Goal: Information Seeking & Learning: Learn about a topic

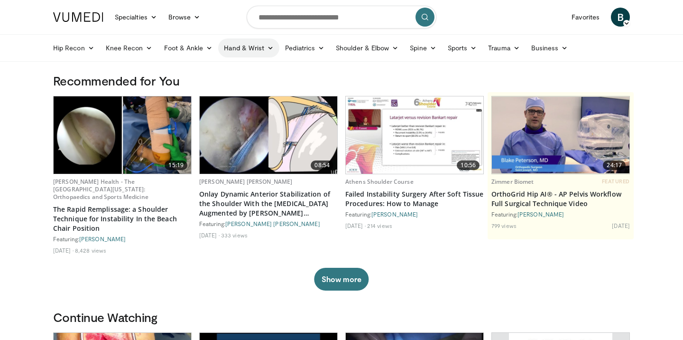
click at [257, 48] on link "Hand & Wrist" at bounding box center [248, 47] width 61 height 19
click at [241, 87] on link "Wrist" at bounding box center [275, 85] width 113 height 15
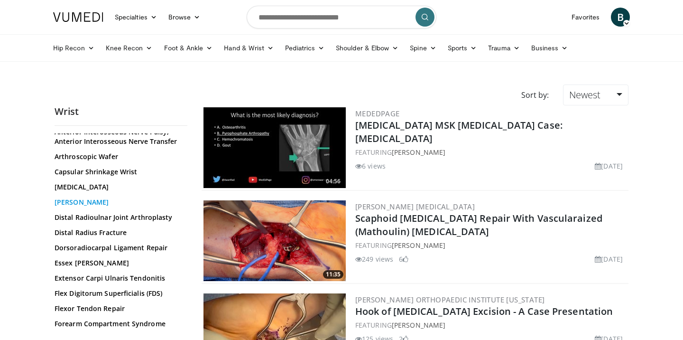
scroll to position [58, 0]
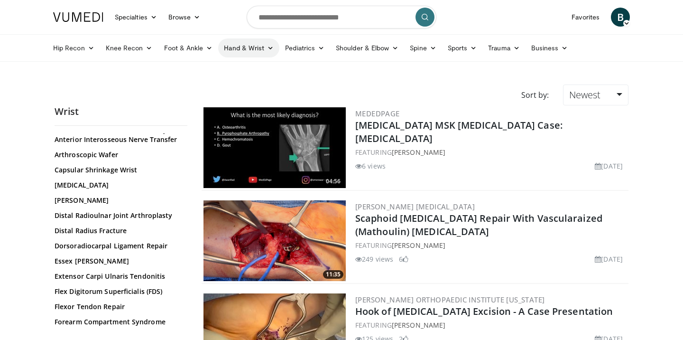
click at [269, 41] on link "Hand & Wrist" at bounding box center [248, 47] width 61 height 19
click at [262, 69] on link "Hand" at bounding box center [275, 70] width 113 height 15
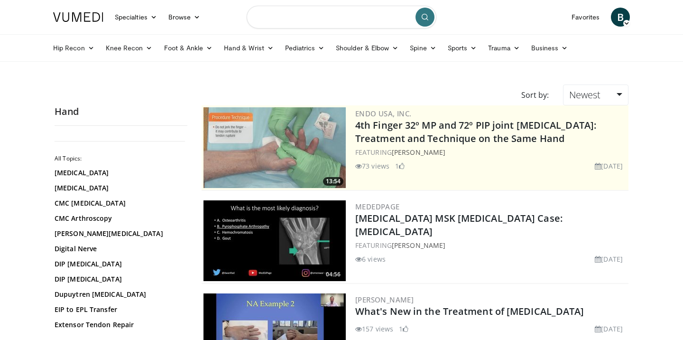
click at [324, 20] on input "Search topics, interventions" at bounding box center [342, 17] width 190 height 23
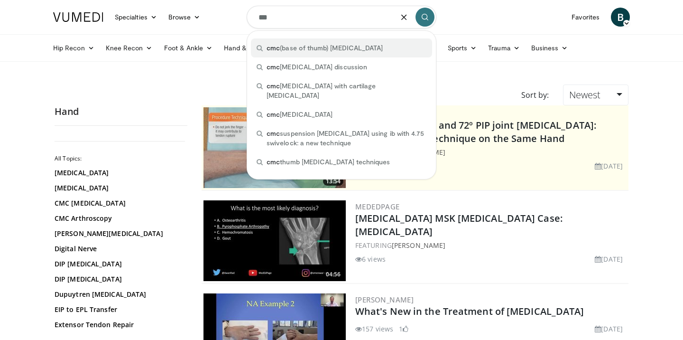
click at [373, 46] on div "cmc (base of thumb) [MEDICAL_DATA]" at bounding box center [341, 47] width 181 height 19
type input "**********"
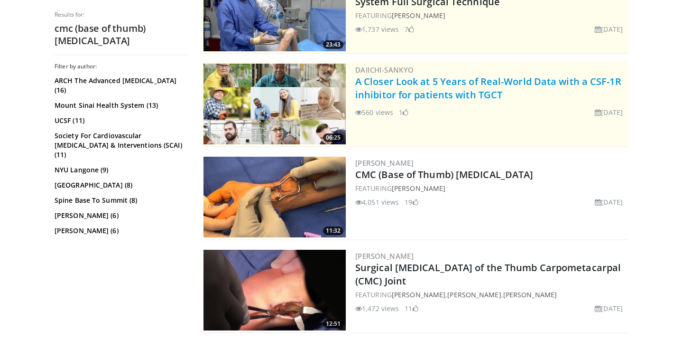
scroll to position [140, 0]
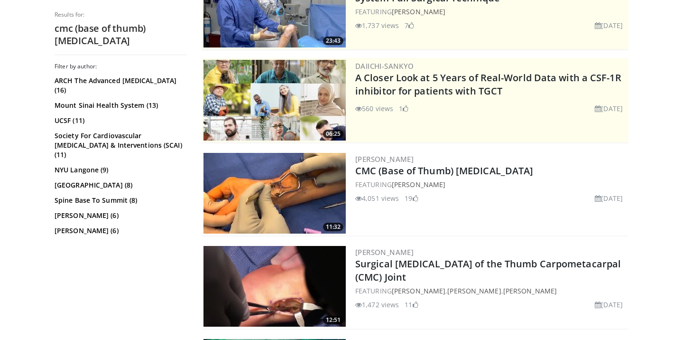
click at [297, 203] on img at bounding box center [274, 193] width 142 height 81
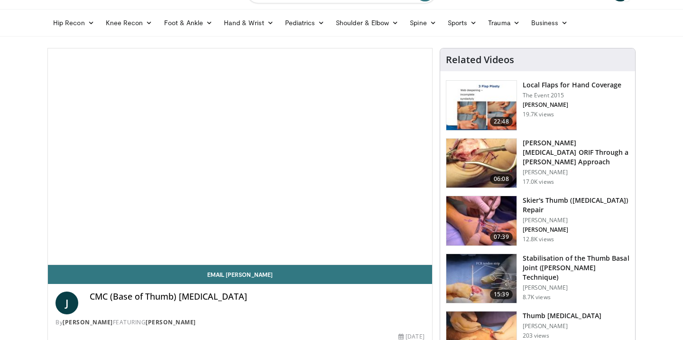
scroll to position [23, 0]
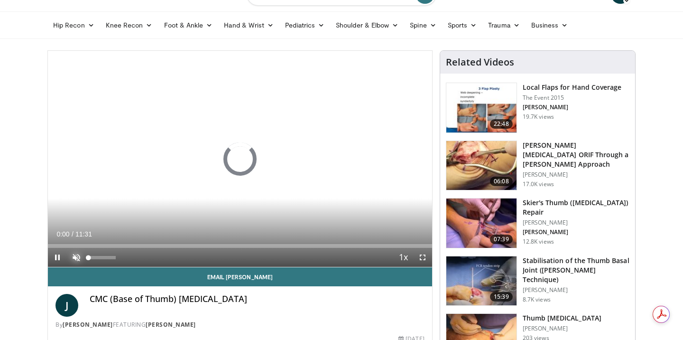
click at [78, 258] on span "Video Player" at bounding box center [76, 257] width 19 height 19
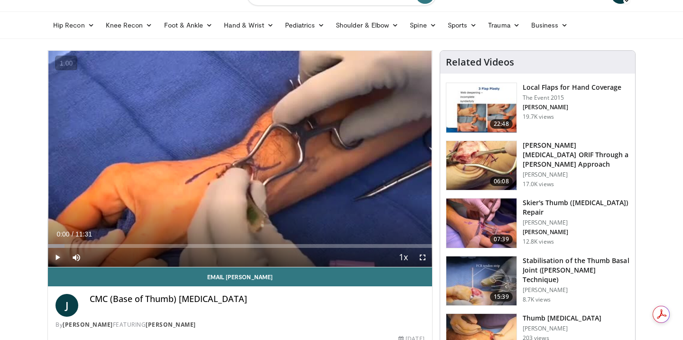
click at [58, 253] on span "Video Player" at bounding box center [57, 257] width 19 height 19
click at [421, 259] on span "Video Player" at bounding box center [422, 257] width 19 height 19
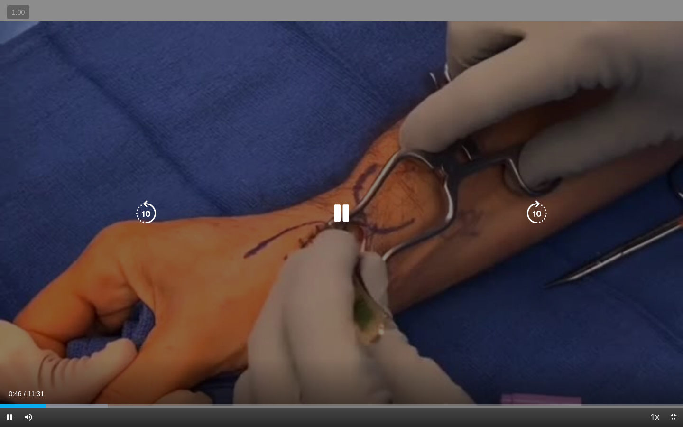
click at [345, 213] on icon "Video Player" at bounding box center [341, 213] width 27 height 27
click at [332, 209] on icon "Video Player" at bounding box center [341, 213] width 27 height 27
click at [339, 209] on icon "Video Player" at bounding box center [341, 213] width 27 height 27
click at [341, 211] on icon "Video Player" at bounding box center [341, 213] width 27 height 27
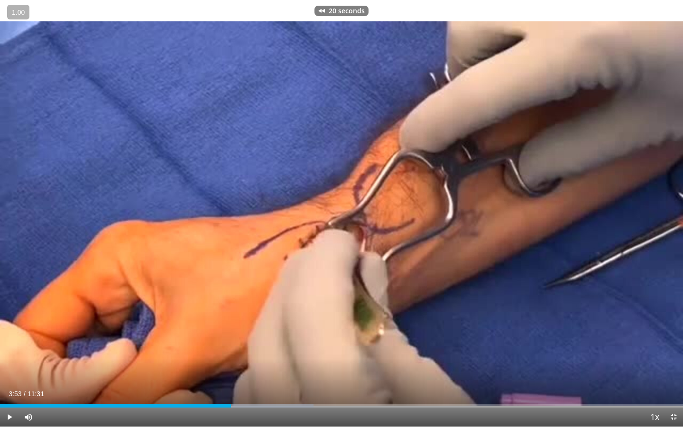
click at [341, 211] on div "20 seconds Tap to unmute" at bounding box center [341, 213] width 683 height 426
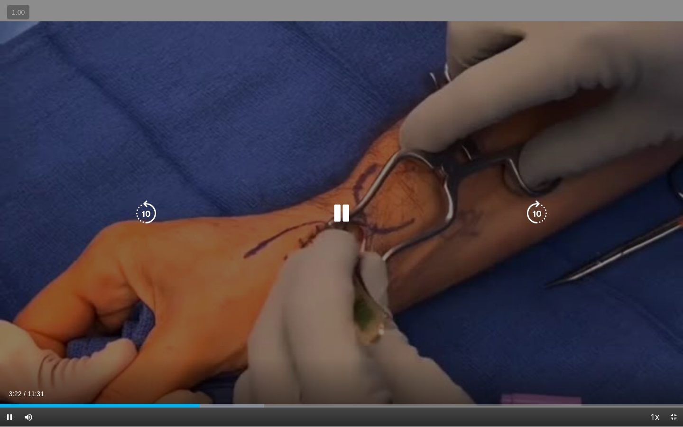
click at [334, 205] on icon "Video Player" at bounding box center [341, 213] width 27 height 27
click at [339, 216] on icon "Video Player" at bounding box center [341, 213] width 27 height 27
click at [340, 215] on icon "Video Player" at bounding box center [341, 213] width 27 height 27
click at [340, 210] on icon "Video Player" at bounding box center [341, 213] width 27 height 27
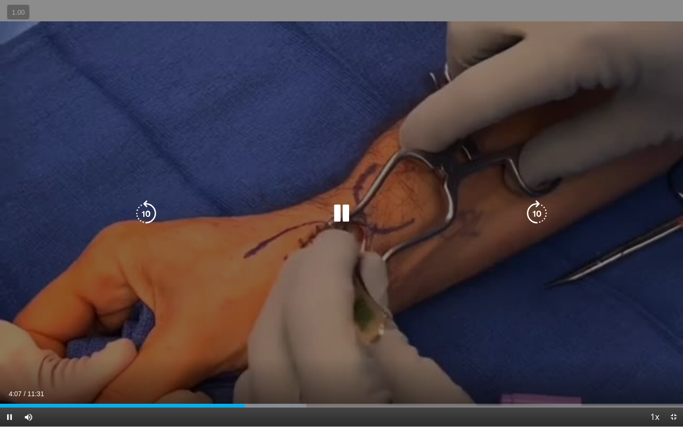
click at [343, 223] on icon "Video Player" at bounding box center [341, 213] width 27 height 27
click at [341, 217] on icon "Video Player" at bounding box center [341, 213] width 27 height 27
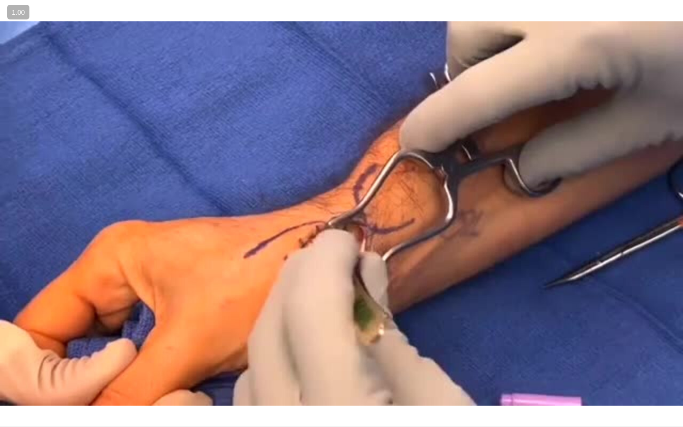
click at [341, 217] on div "10 seconds Tap to unmute" at bounding box center [341, 213] width 683 height 426
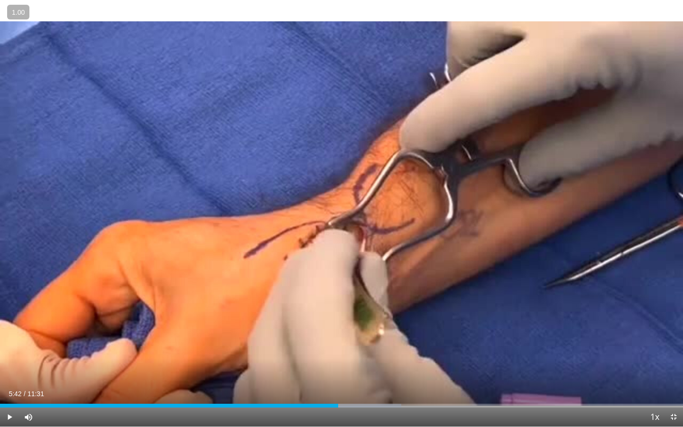
click at [341, 217] on div "10 seconds Tap to unmute" at bounding box center [341, 213] width 683 height 426
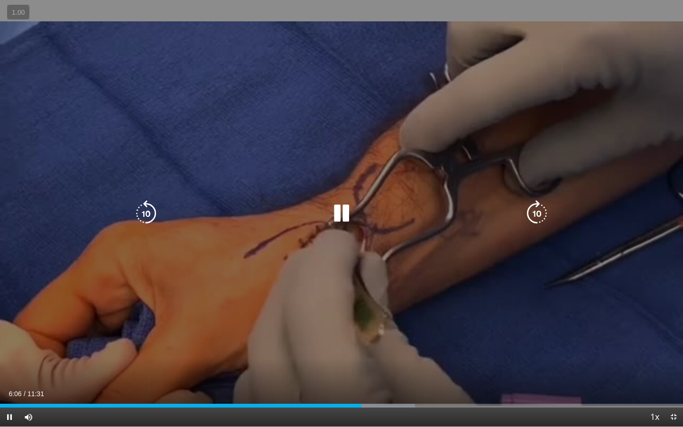
click at [340, 212] on icon "Video Player" at bounding box center [341, 213] width 27 height 27
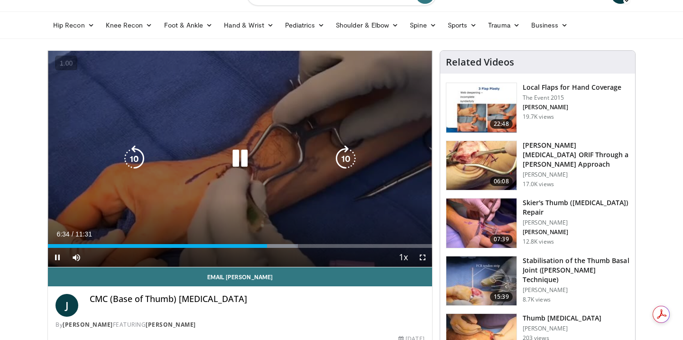
click at [242, 157] on icon "Video Player" at bounding box center [240, 158] width 27 height 27
